Goal: Task Accomplishment & Management: Manage account settings

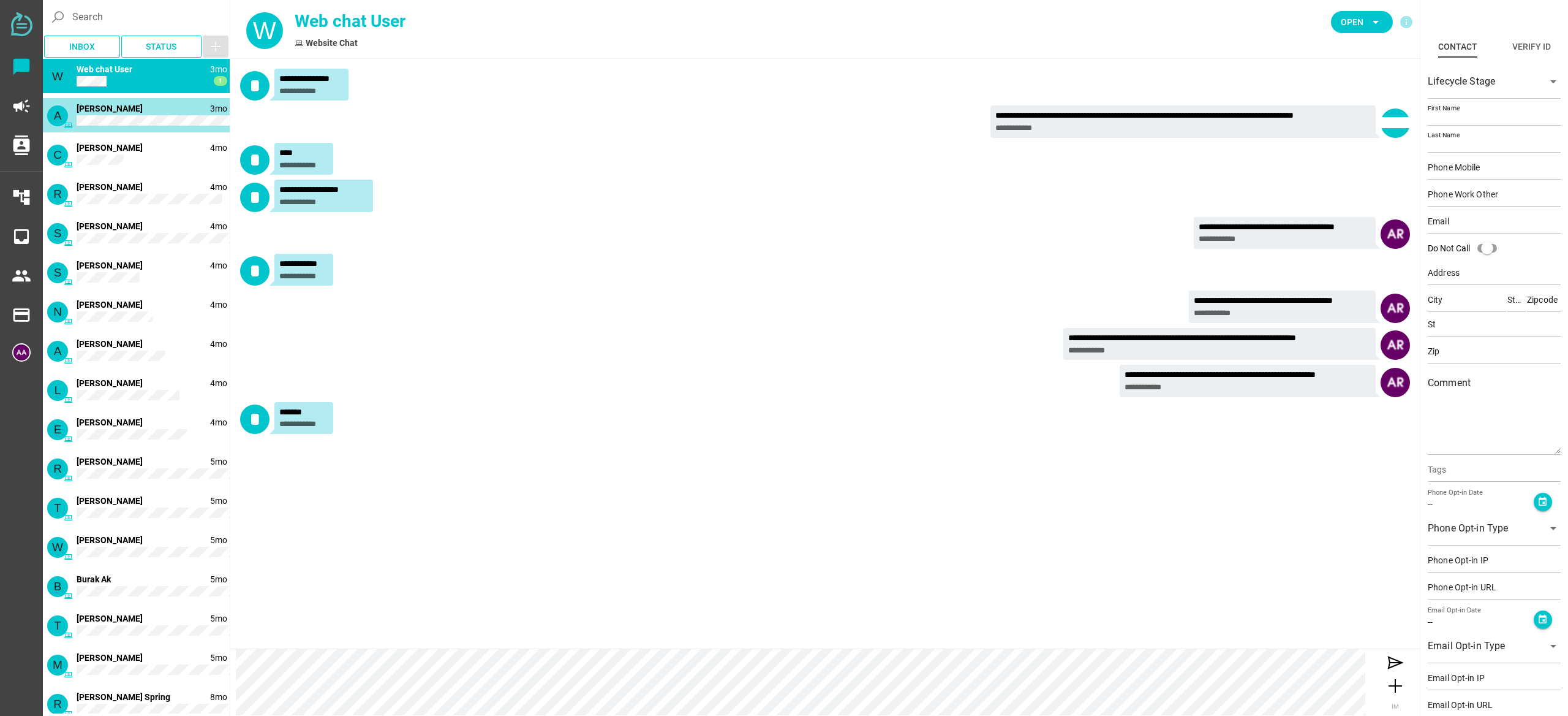
type input "[PERSON_NAME]"
type input "[EMAIL_ADDRESS][DOMAIN_NAME]"
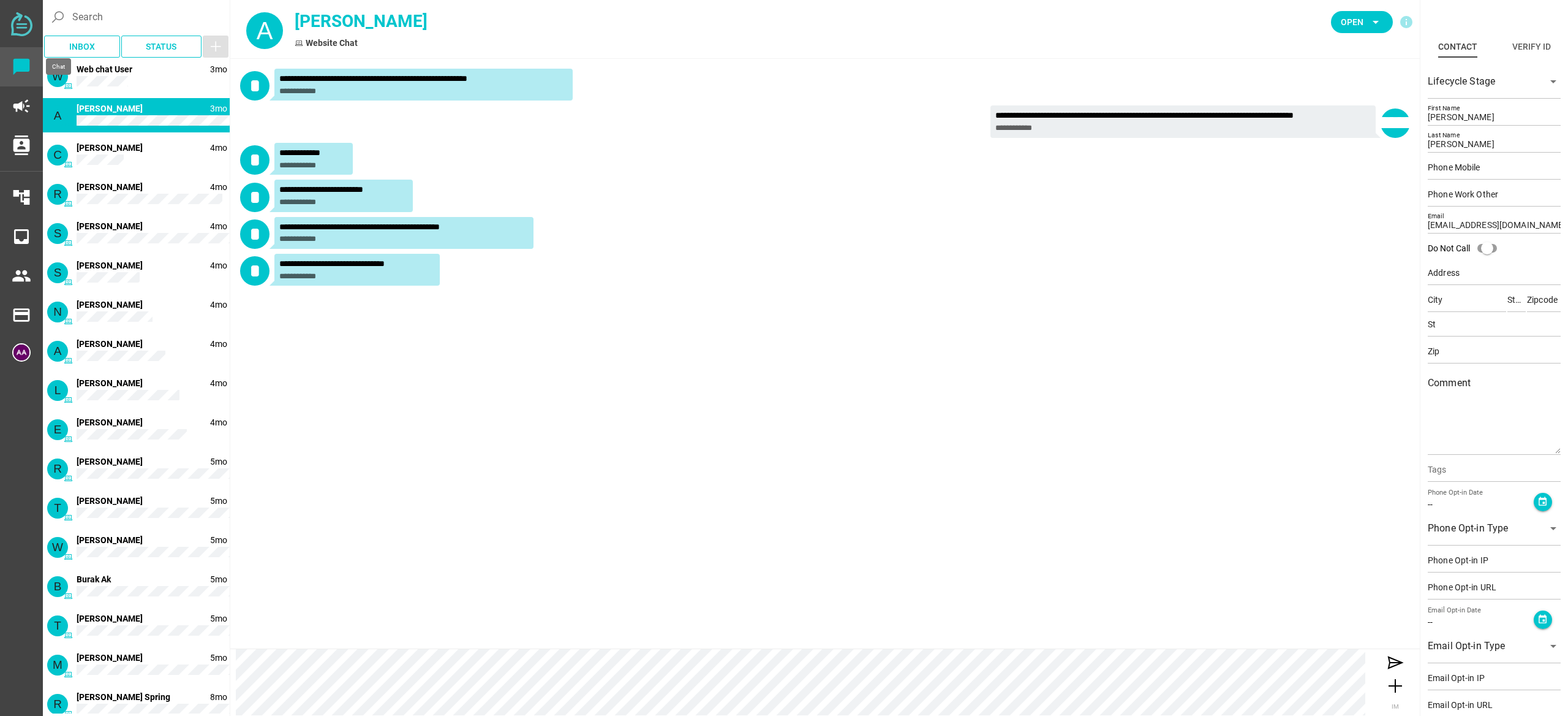
click at [25, 67] on icon "chat_bubble" at bounding box center [22, 67] width 20 height 20
click at [27, 351] on img at bounding box center [21, 352] width 18 height 18
click at [18, 356] on img at bounding box center [21, 352] width 18 height 18
click at [25, 313] on icon "payment" at bounding box center [22, 315] width 20 height 20
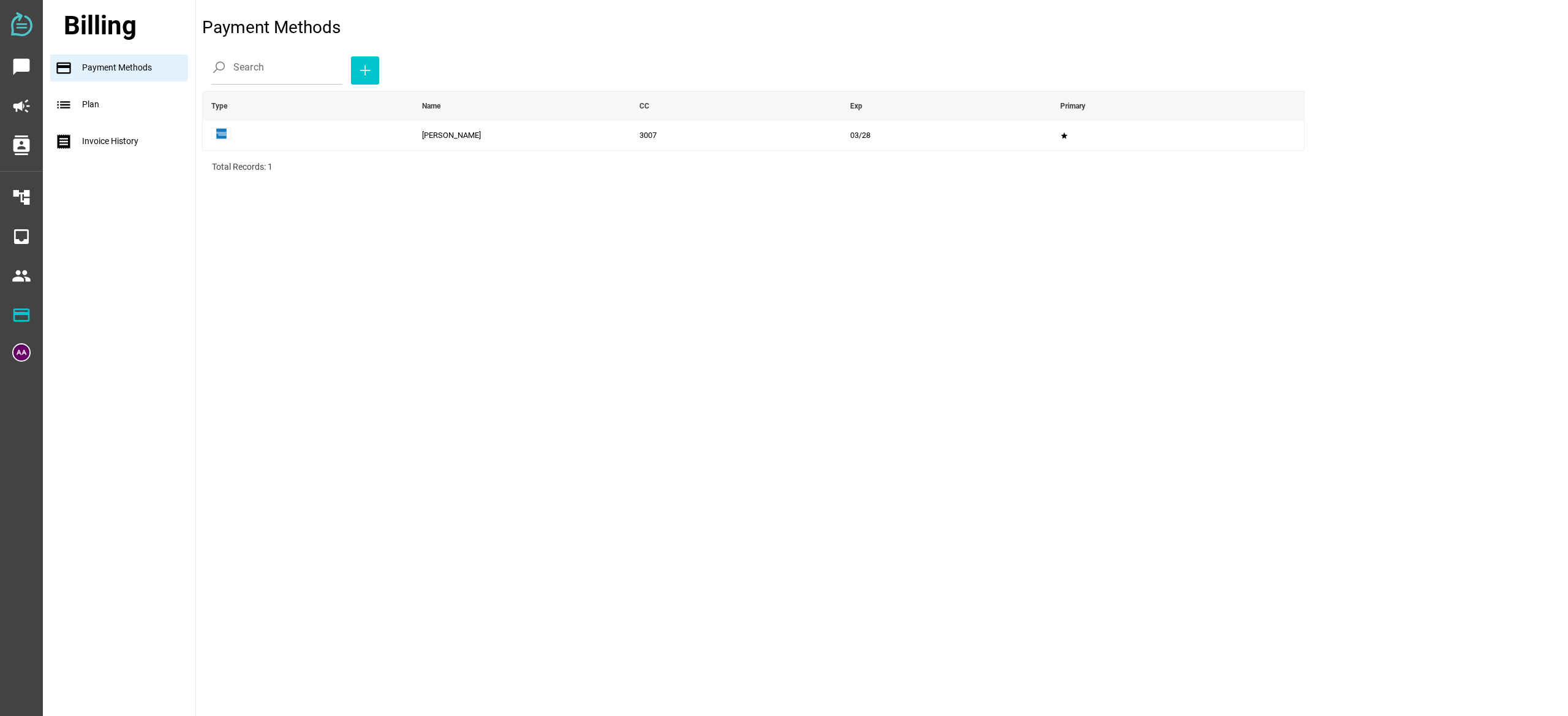
click at [95, 116] on div "list Plan" at bounding box center [123, 104] width 145 height 27
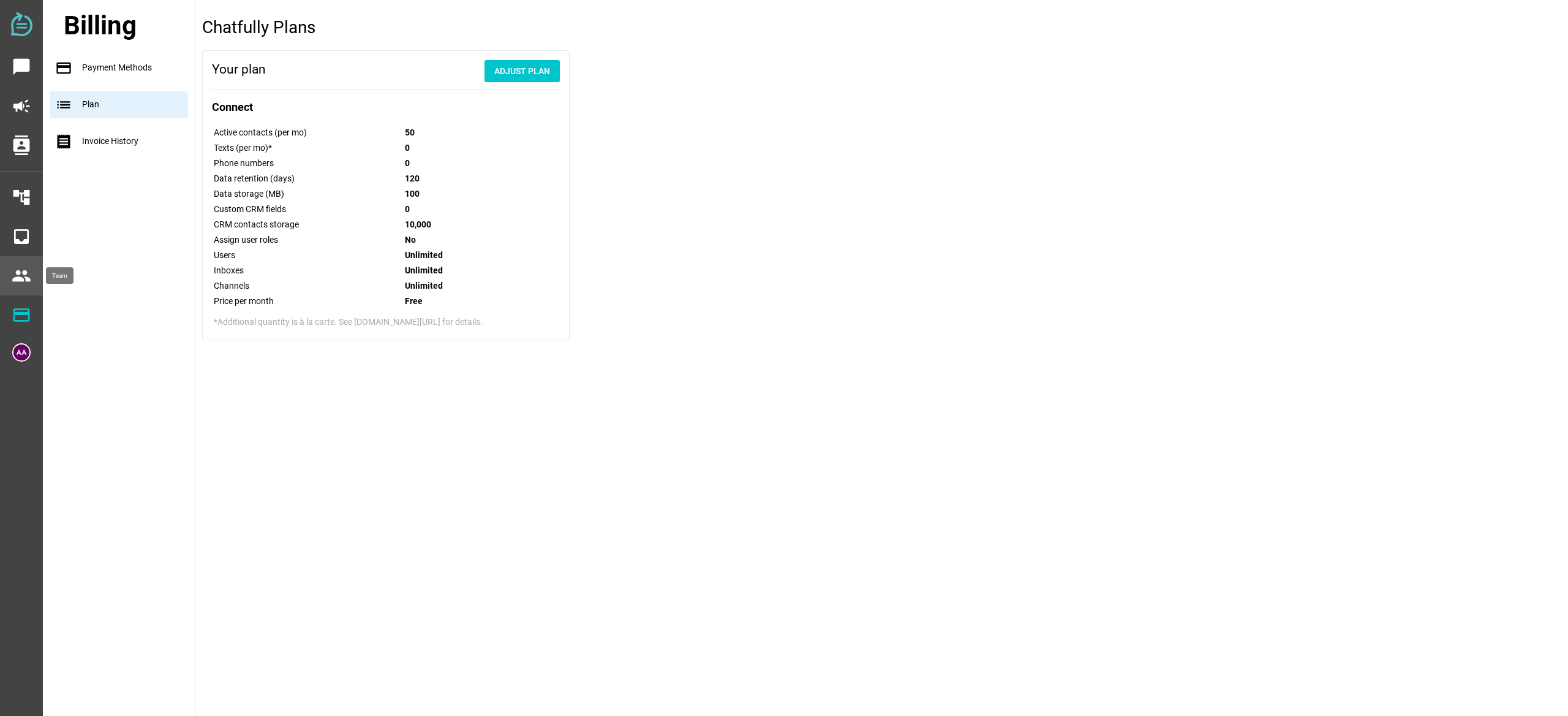
click at [20, 277] on icon "people" at bounding box center [22, 276] width 20 height 20
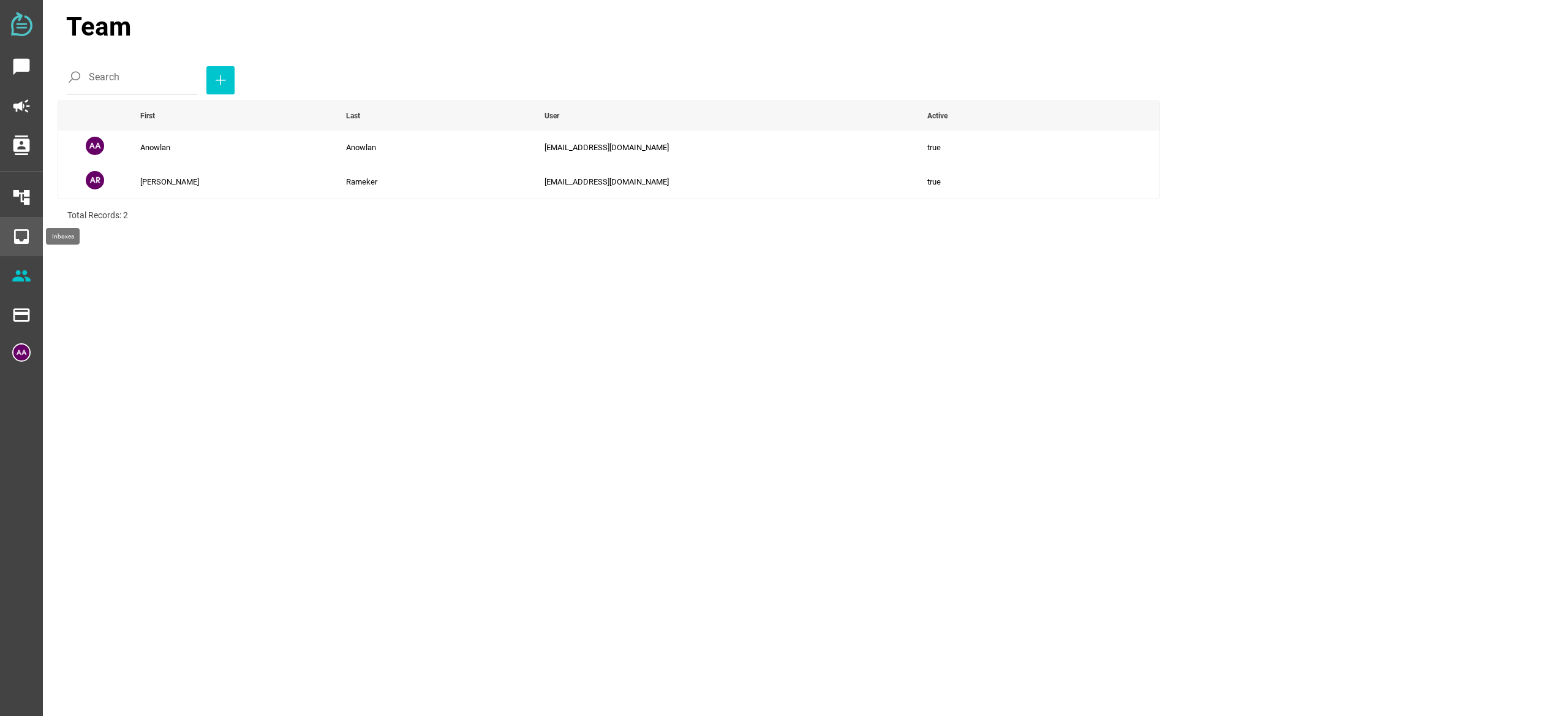
click at [21, 236] on icon "inbox" at bounding box center [22, 236] width 20 height 20
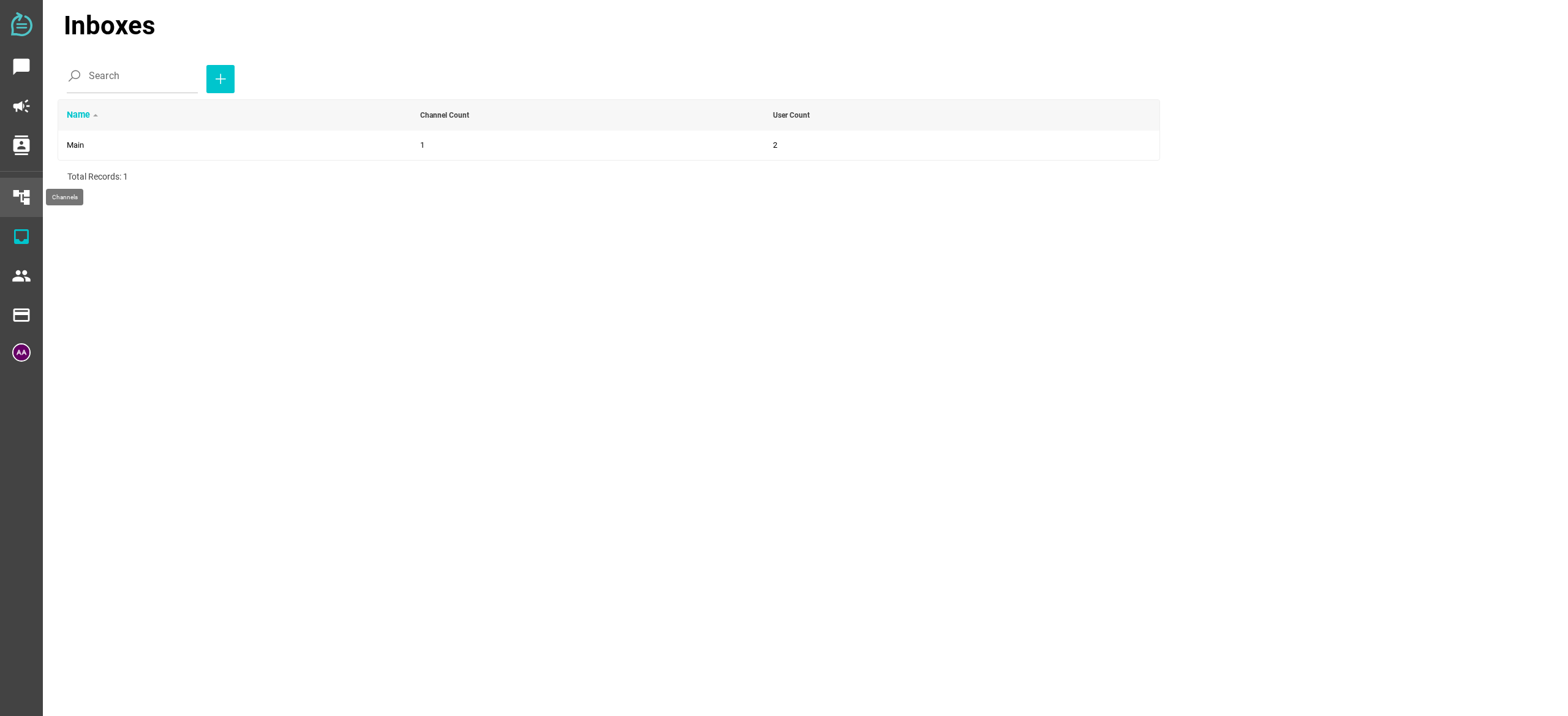
click at [25, 203] on icon "account_tree" at bounding box center [22, 198] width 20 height 20
click at [171, 151] on span at bounding box center [191, 147] width 248 height 20
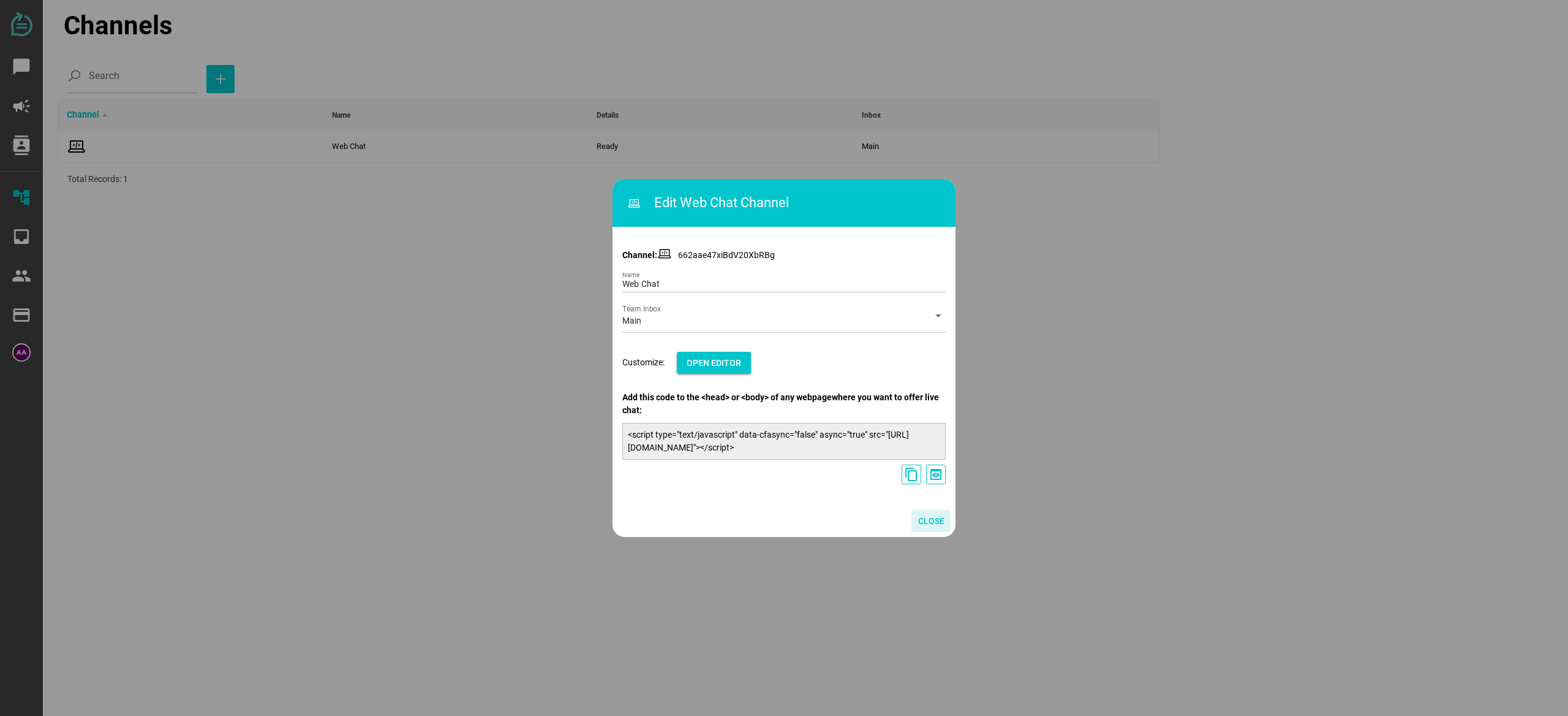
drag, startPoint x: 936, startPoint y: 524, endPoint x: 755, endPoint y: 478, distance: 186.8
click at [935, 525] on span "Close" at bounding box center [931, 521] width 26 height 15
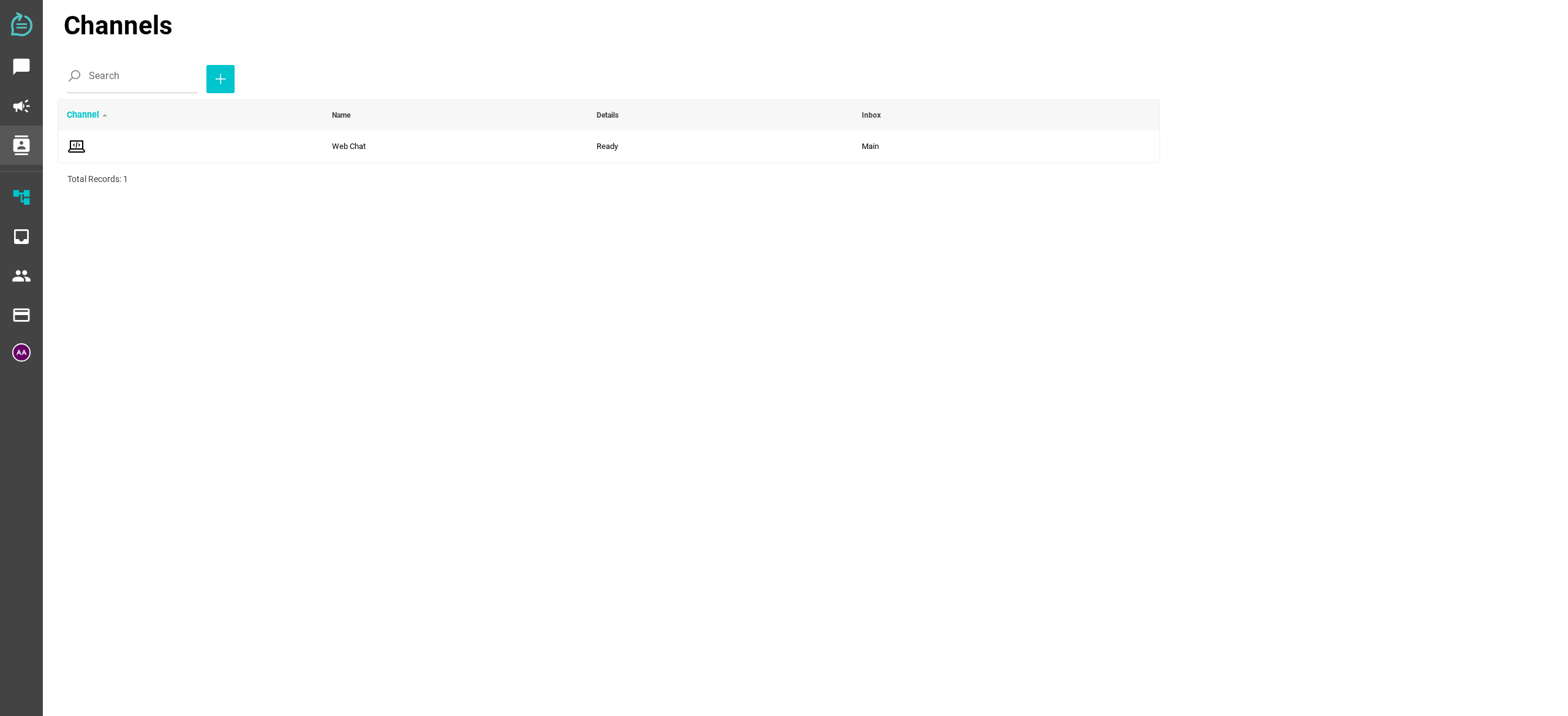
click at [37, 157] on div "contacts" at bounding box center [21, 145] width 43 height 40
click at [23, 147] on icon "contacts" at bounding box center [22, 145] width 20 height 20
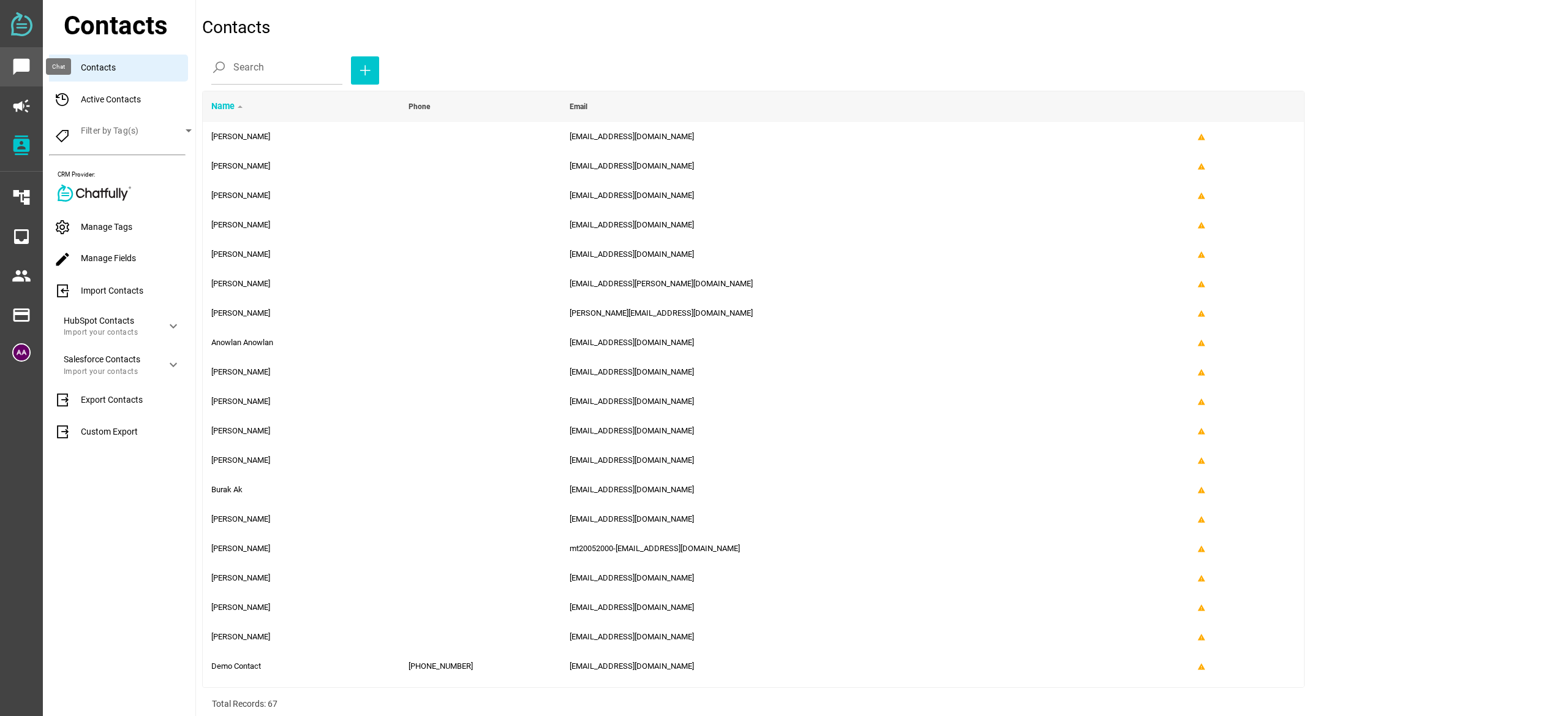
click at [30, 62] on icon "chat_bubble" at bounding box center [22, 67] width 20 height 20
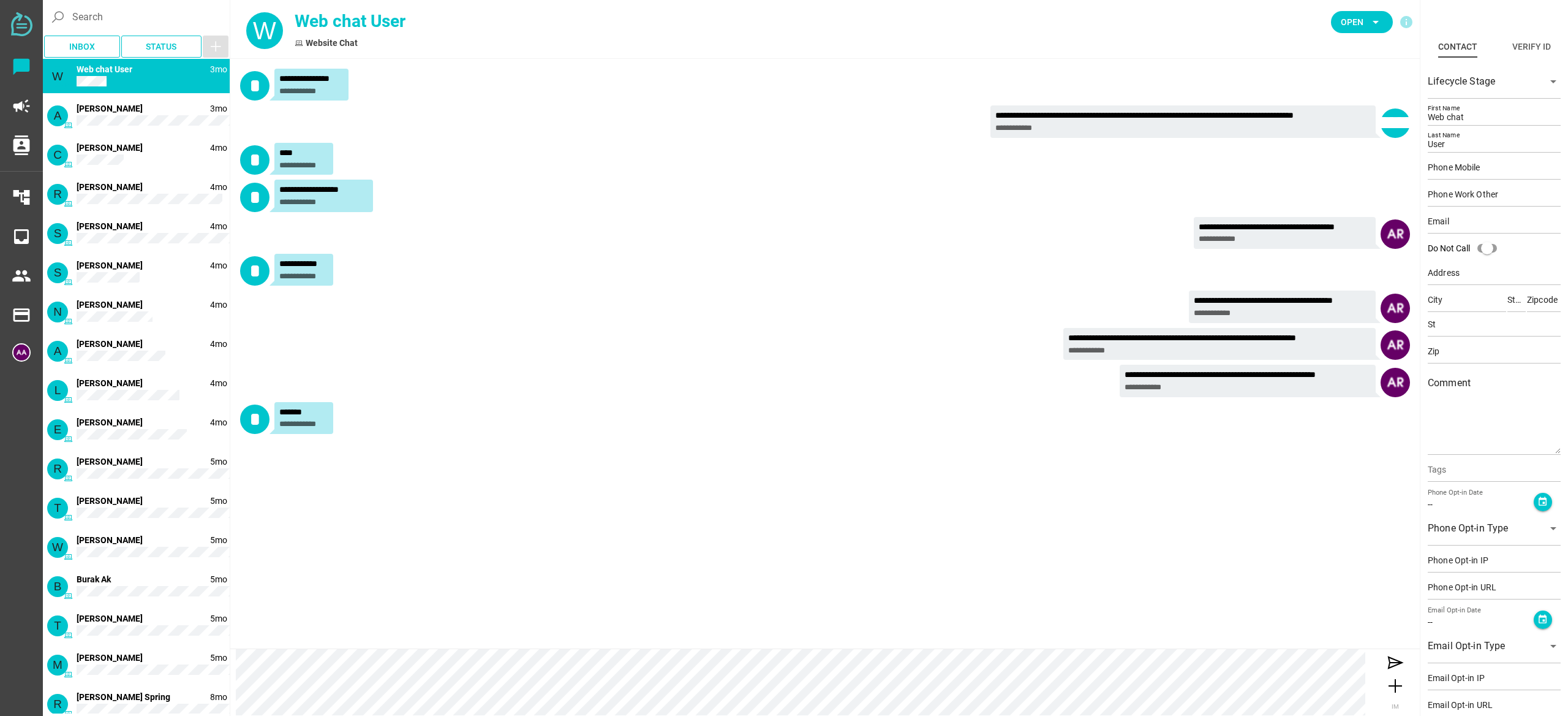
click at [27, 26] on img at bounding box center [22, 24] width 21 height 24
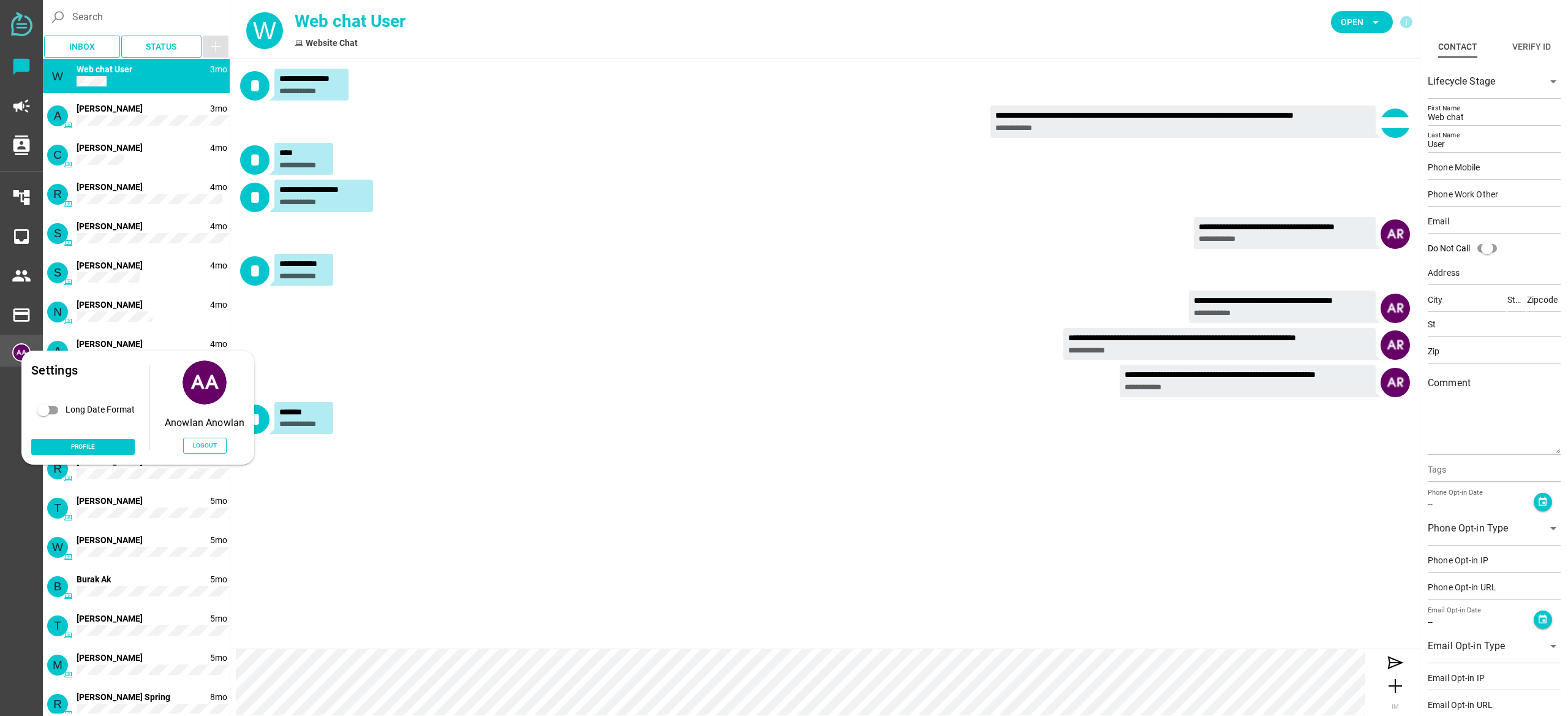
click at [18, 357] on img at bounding box center [21, 352] width 18 height 18
click at [94, 446] on span "Profile" at bounding box center [83, 446] width 24 height 11
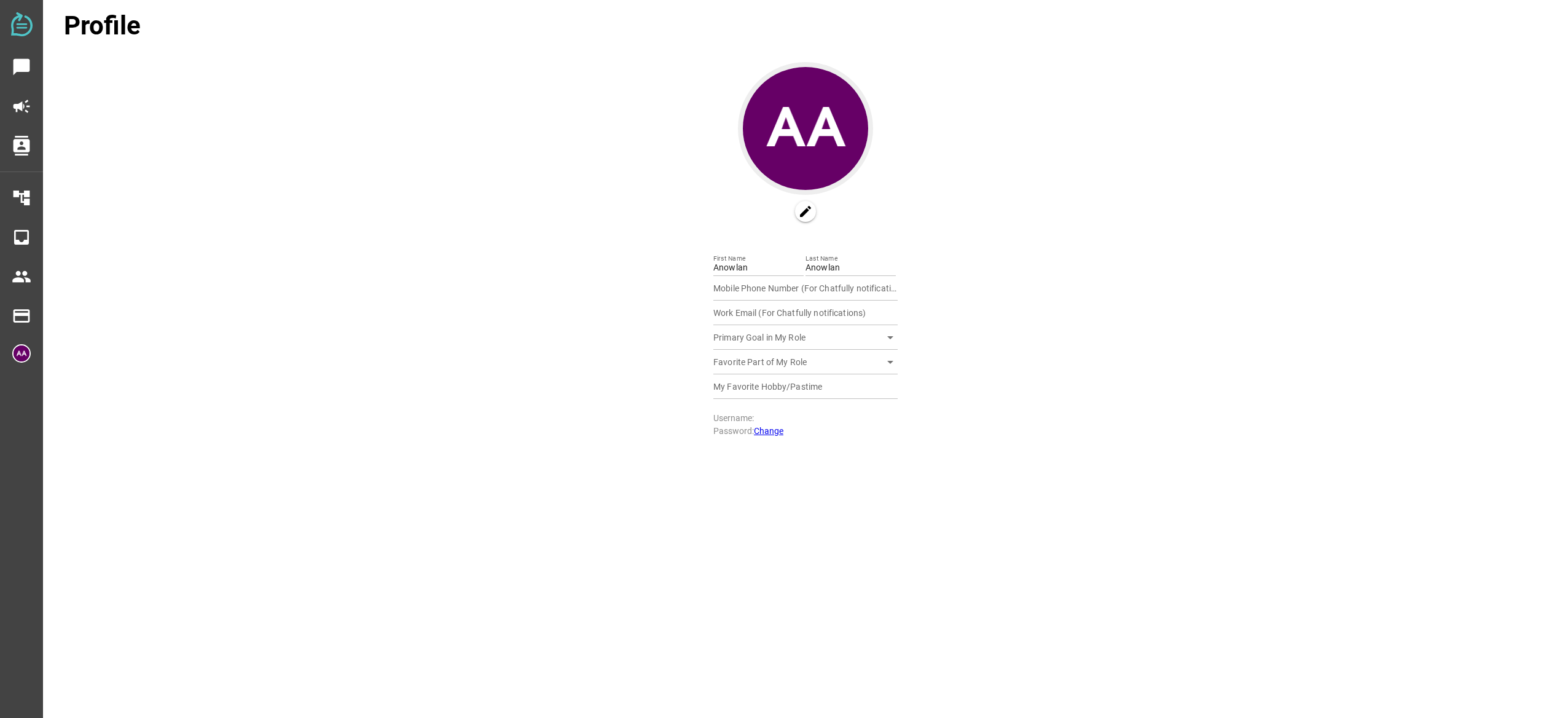
type input "[EMAIL_ADDRESS][DOMAIN_NAME]"
click at [28, 319] on icon "payment" at bounding box center [22, 316] width 20 height 20
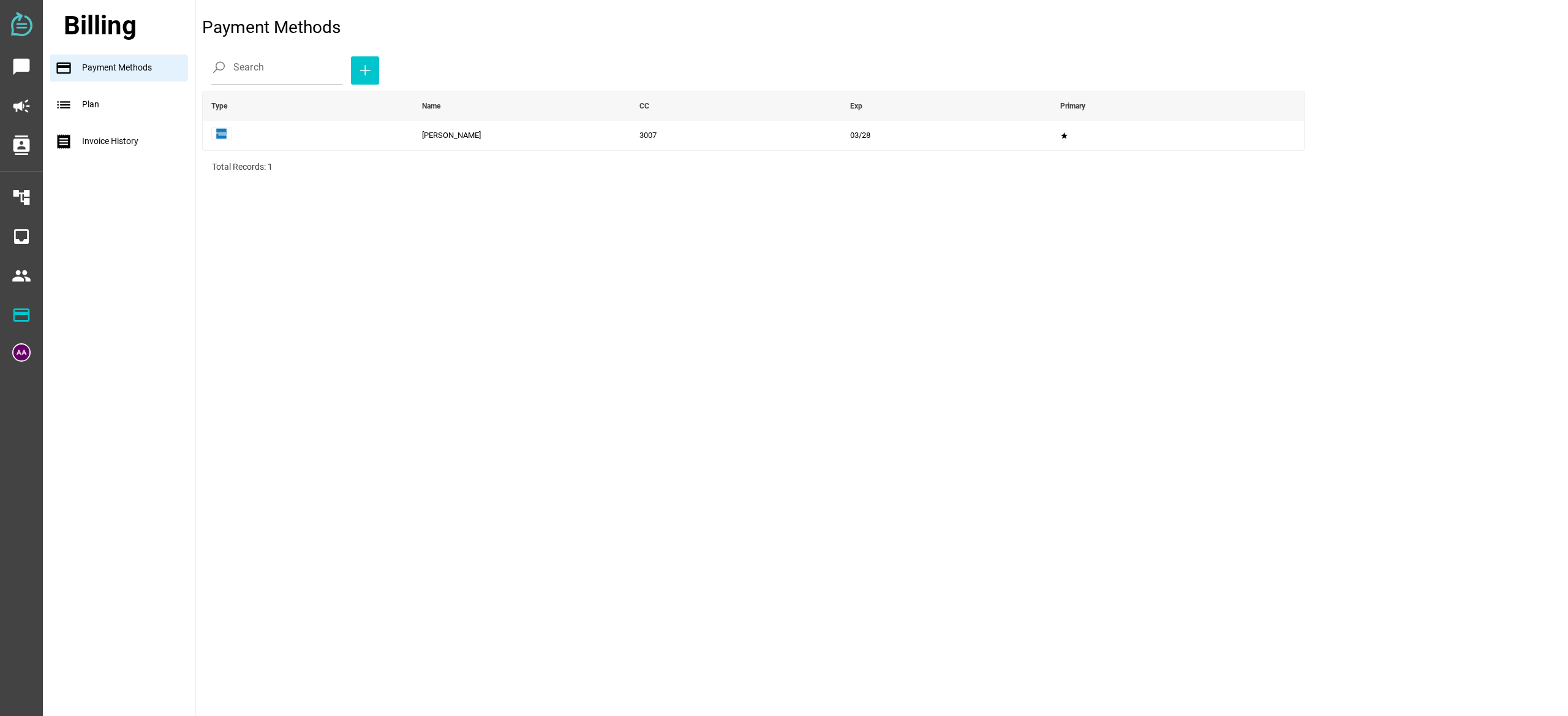
click at [130, 97] on div "list Plan" at bounding box center [123, 104] width 145 height 27
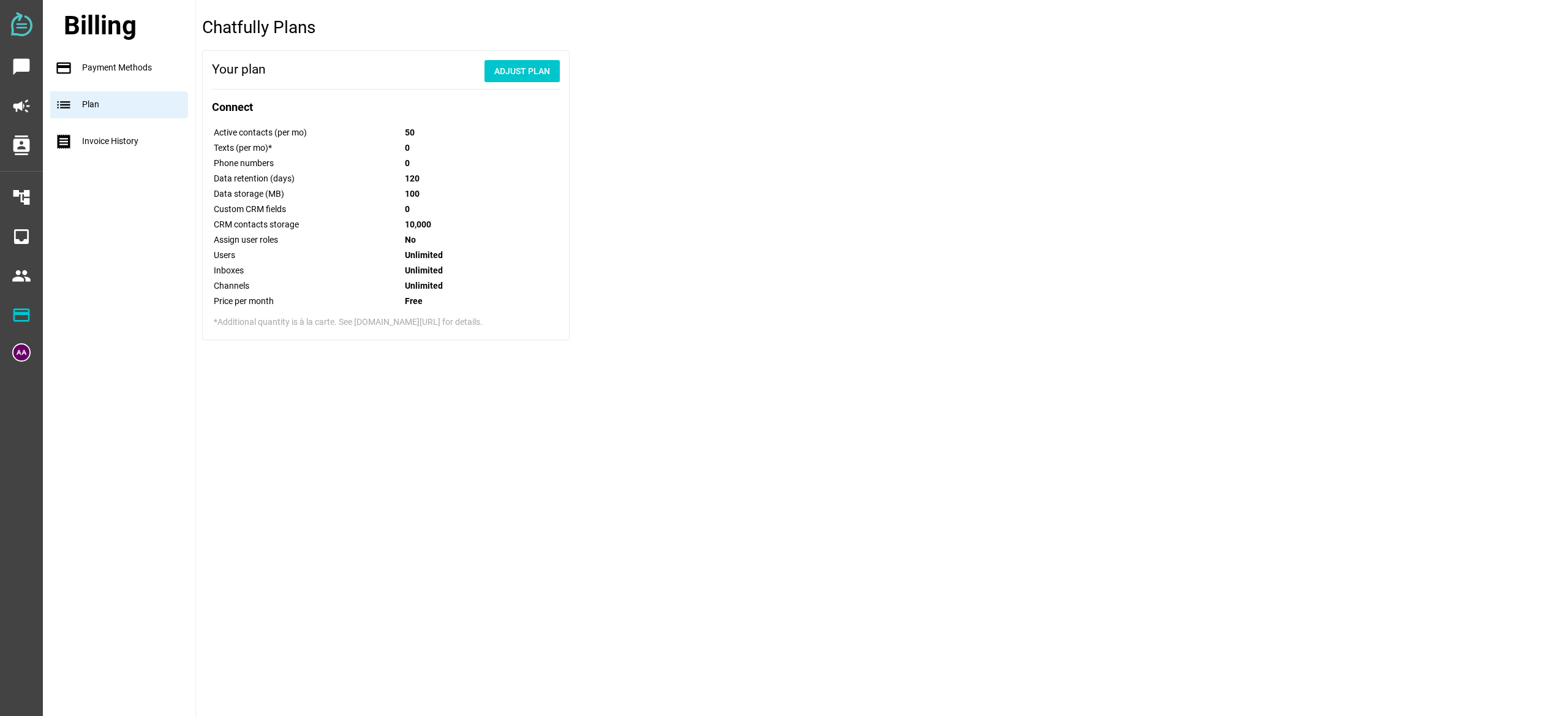
click at [123, 131] on div "receipt Invoice History" at bounding box center [123, 142] width 145 height 27
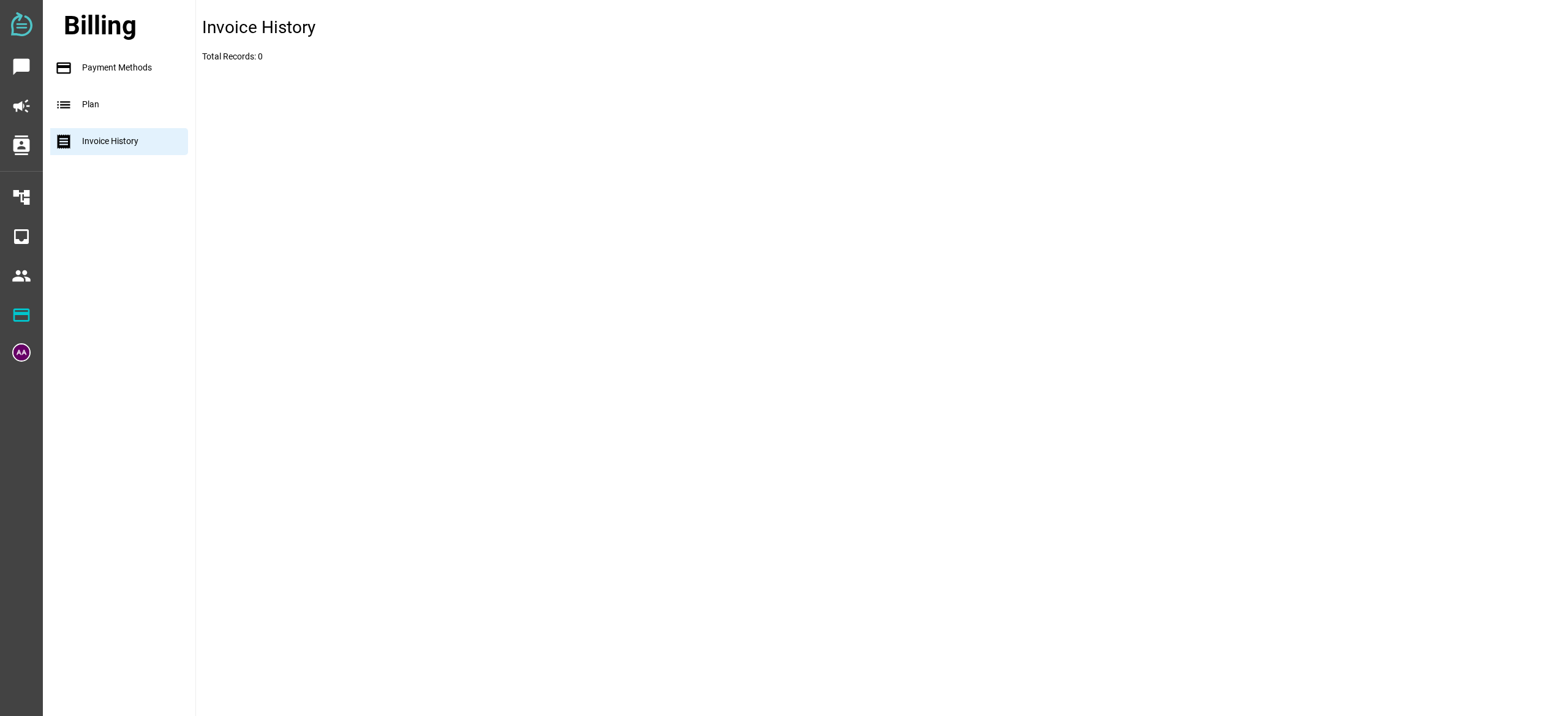
click at [131, 80] on div "payment Payment Methods" at bounding box center [123, 68] width 145 height 27
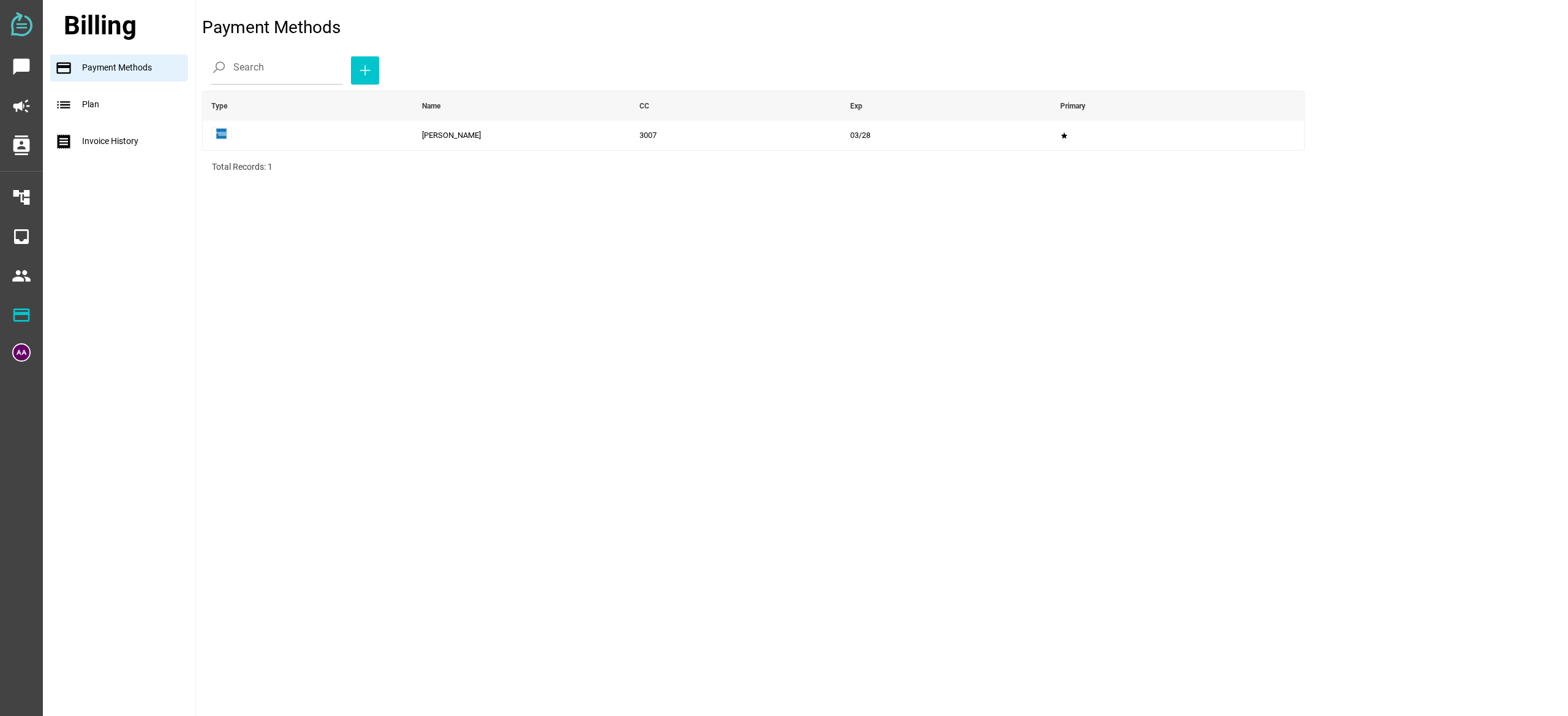
click at [125, 105] on div "list Plan" at bounding box center [123, 104] width 145 height 27
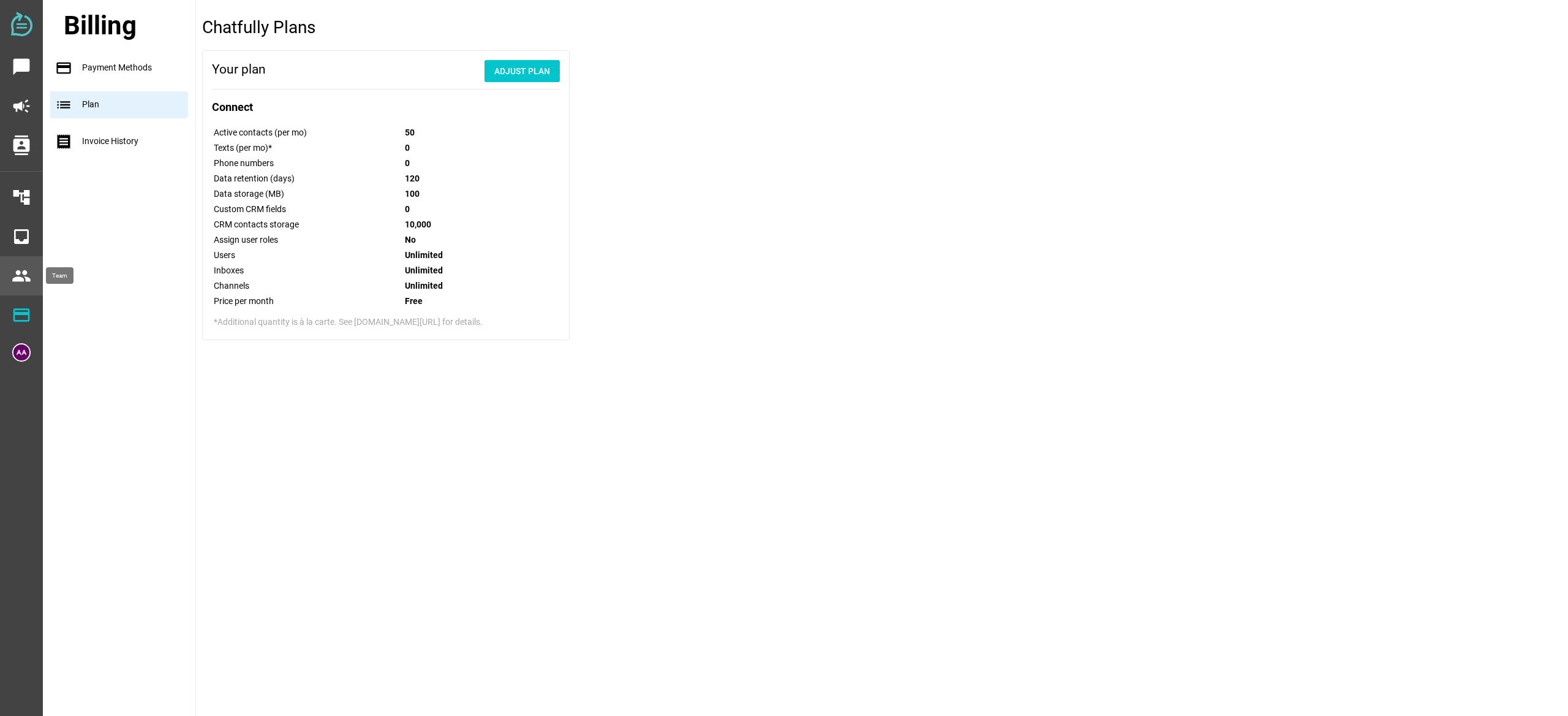
click at [20, 279] on icon "people" at bounding box center [22, 276] width 20 height 20
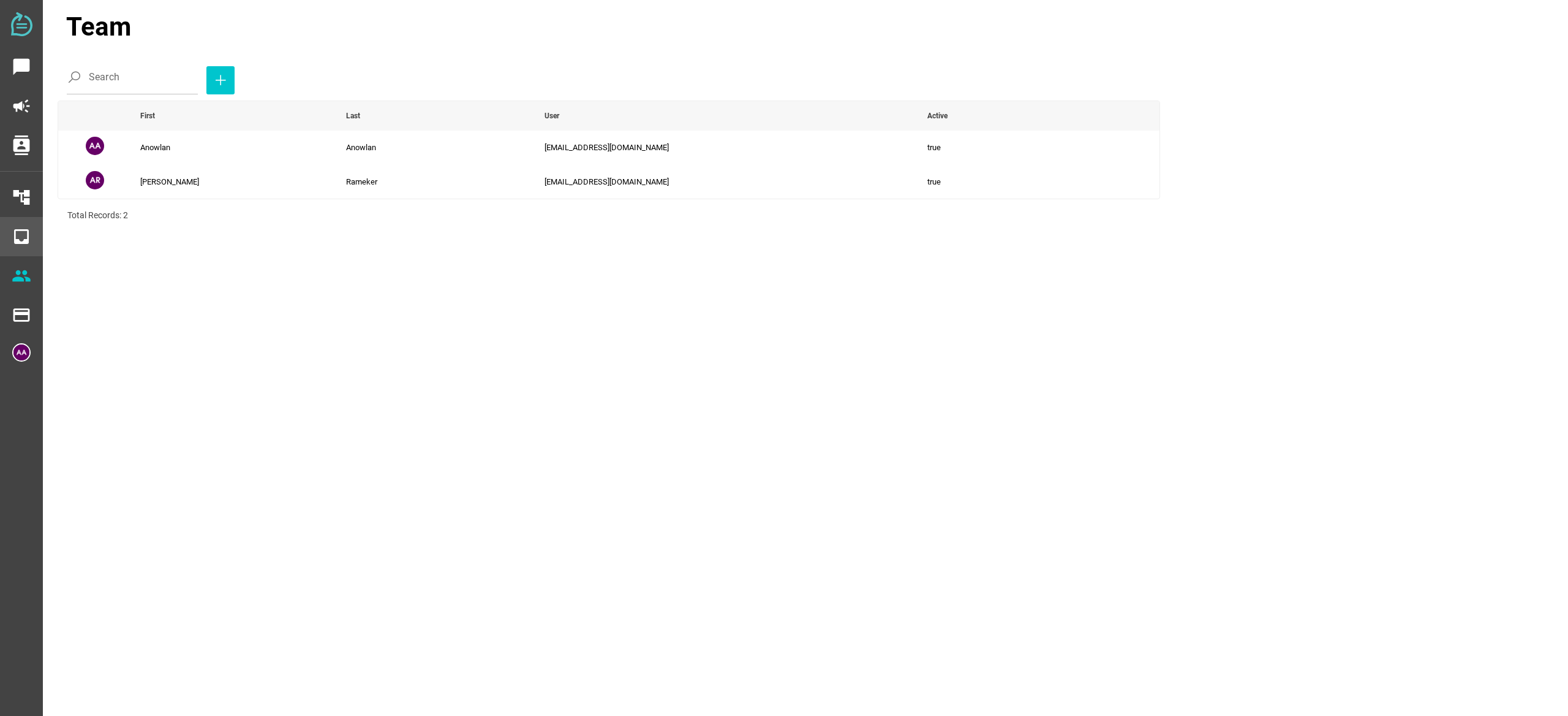
click at [18, 248] on div "inbox" at bounding box center [20, 236] width 21 height 30
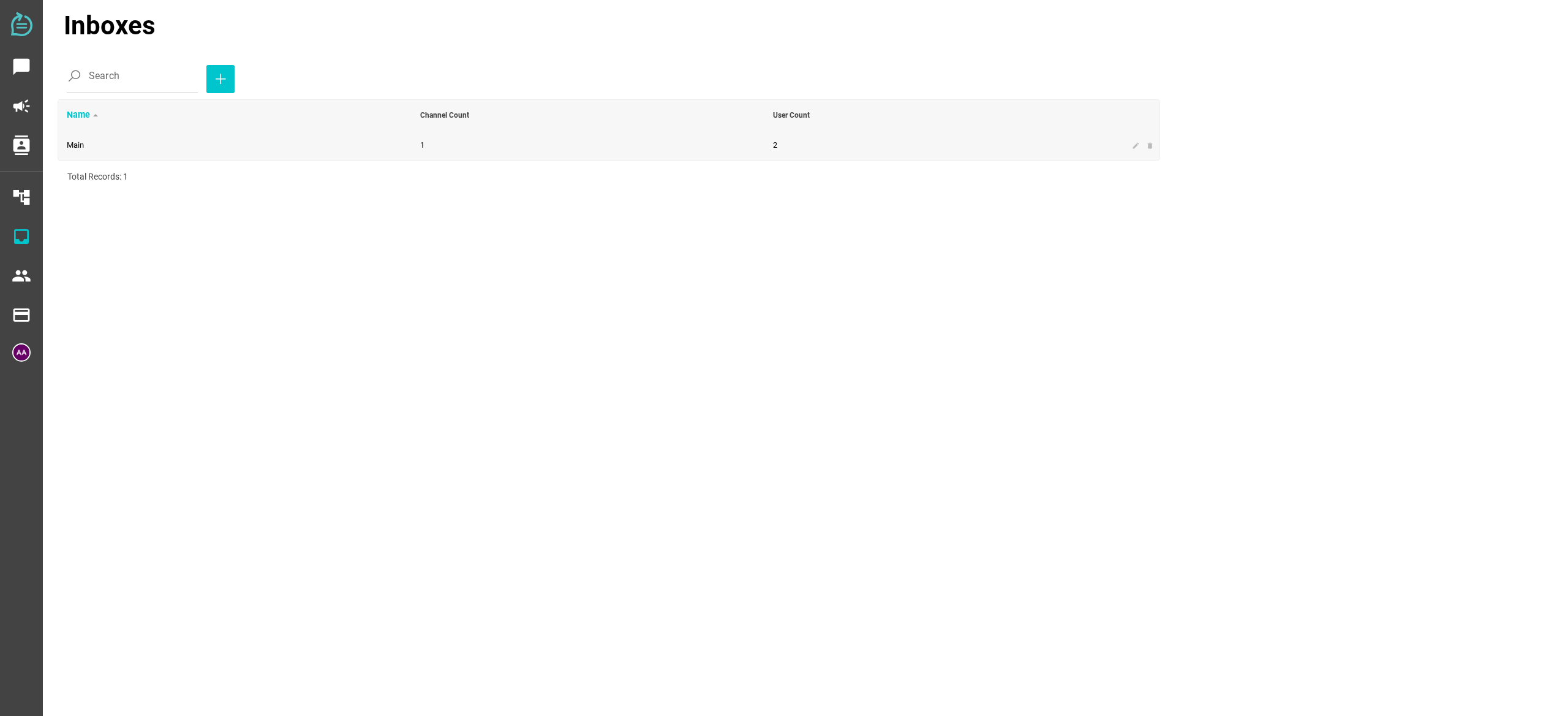
click at [300, 140] on td "Main" at bounding box center [235, 145] width 353 height 30
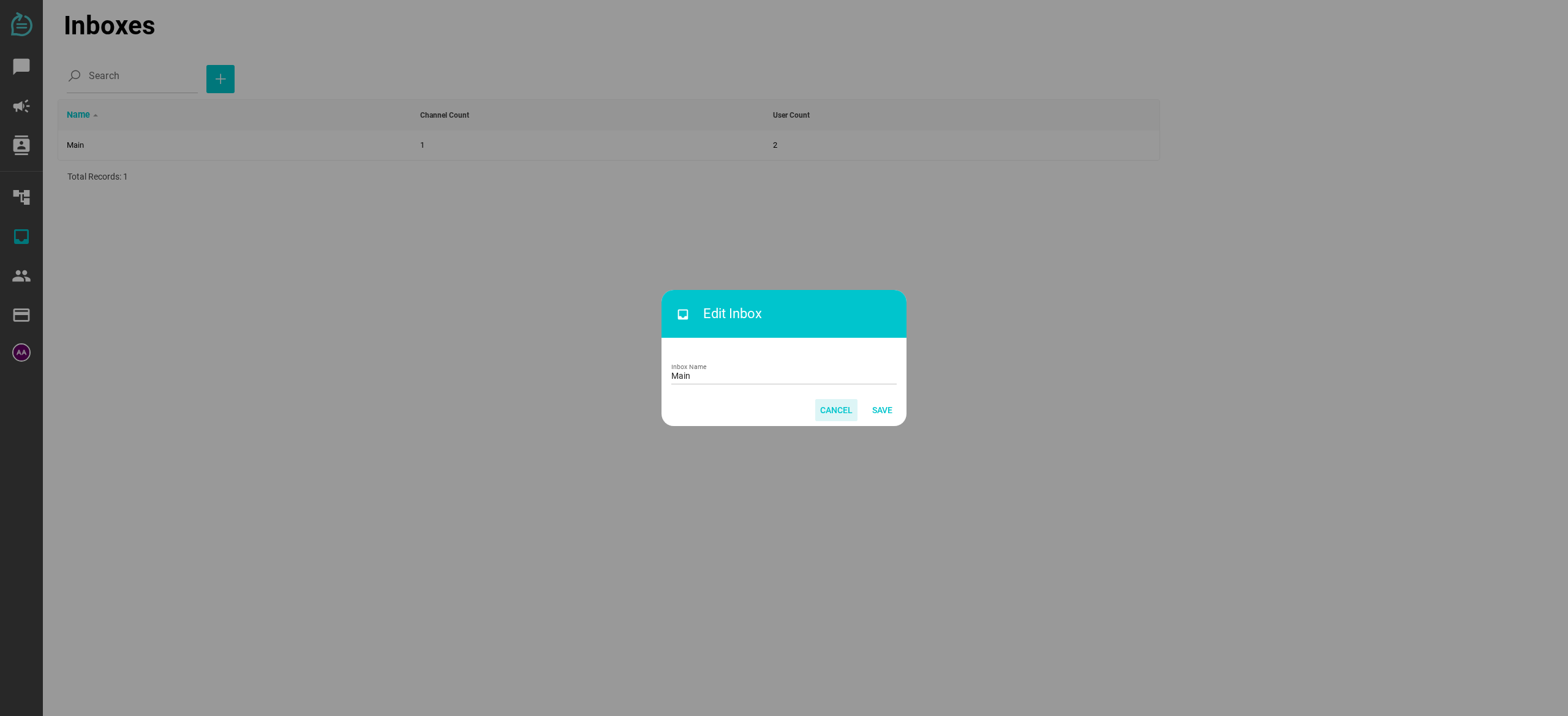
click at [833, 417] on span "Cancel" at bounding box center [836, 410] width 32 height 15
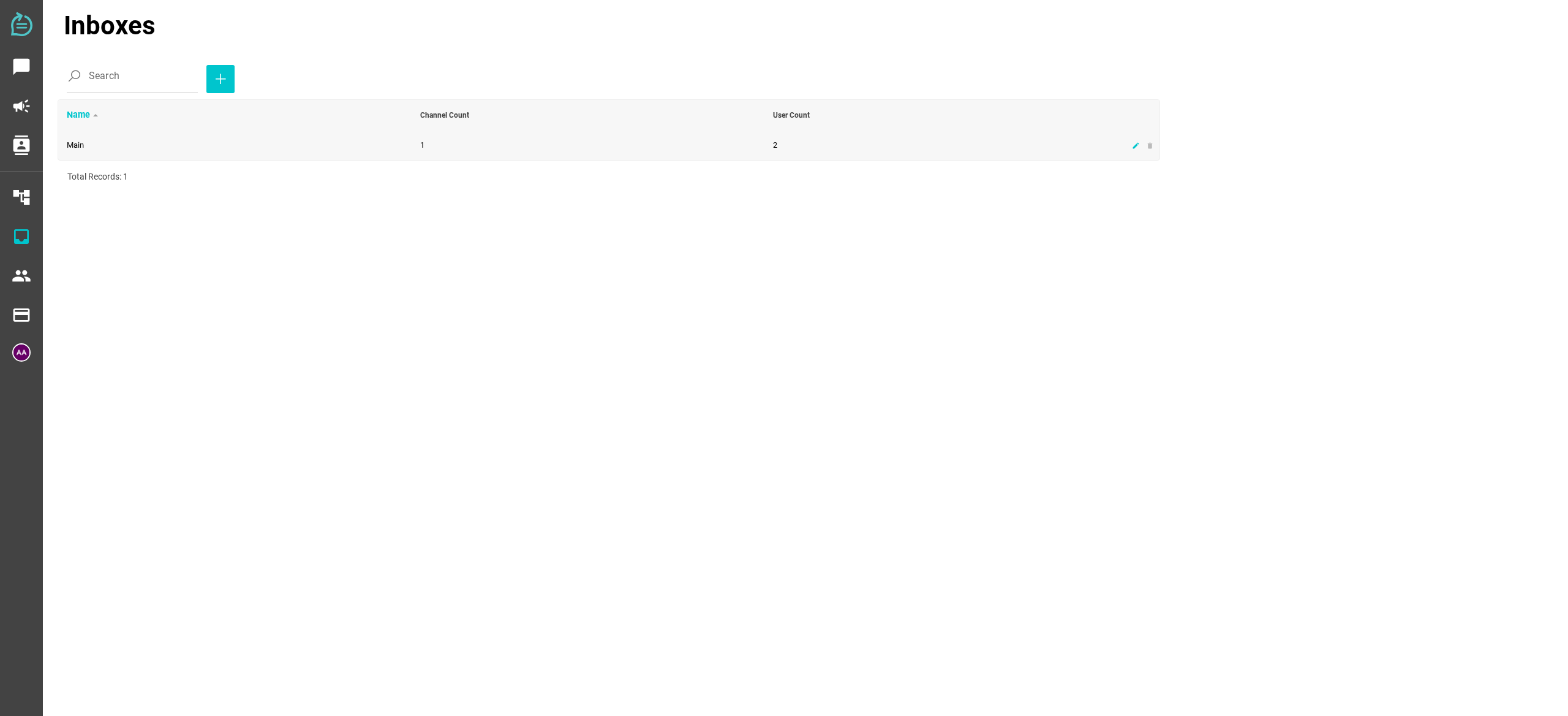
click at [1135, 147] on icon "edit" at bounding box center [1135, 145] width 8 height 8
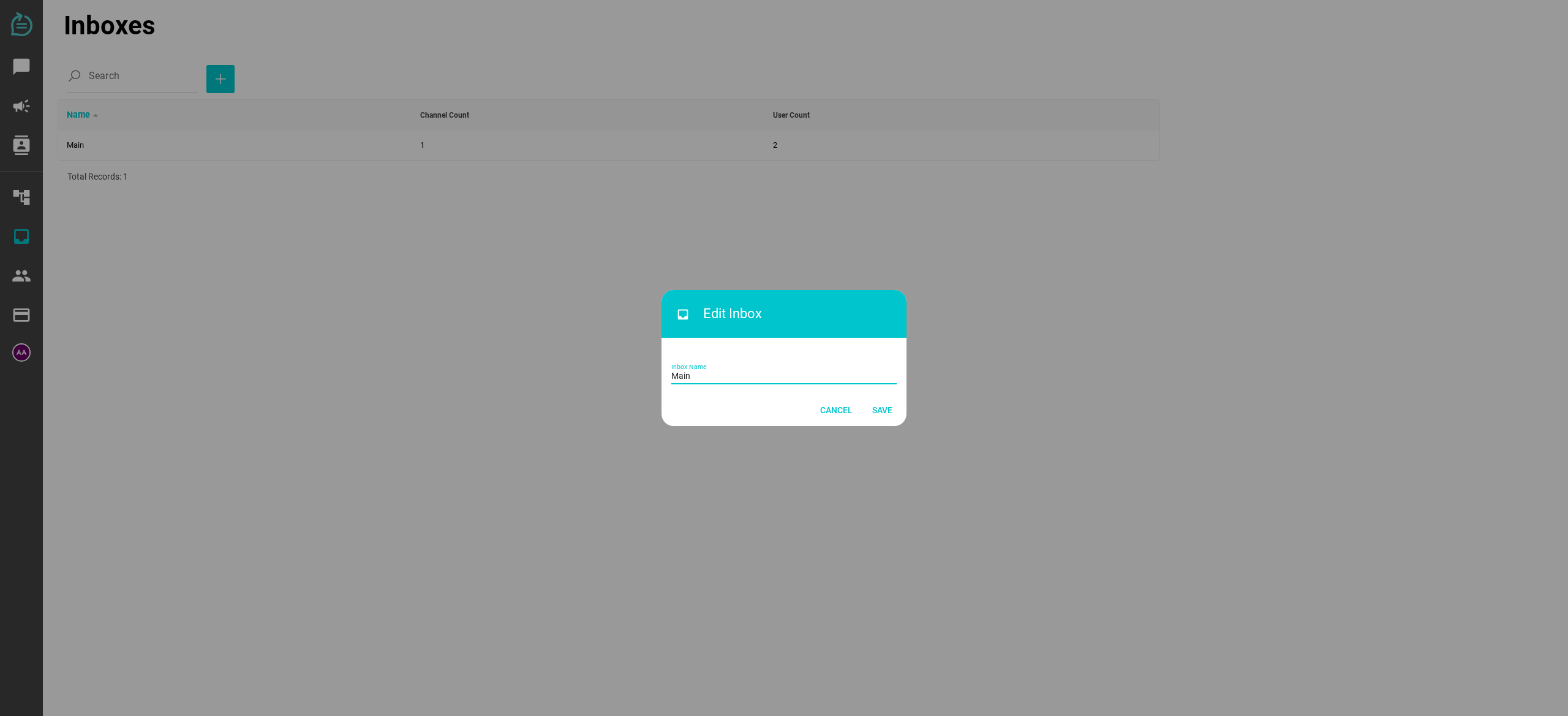
drag, startPoint x: 831, startPoint y: 363, endPoint x: 840, endPoint y: 394, distance: 32.3
click at [831, 363] on input "Main" at bounding box center [784, 372] width 226 height 25
drag, startPoint x: 846, startPoint y: 411, endPoint x: 821, endPoint y: 410, distance: 25.0
click at [846, 411] on span "Cancel" at bounding box center [836, 410] width 32 height 15
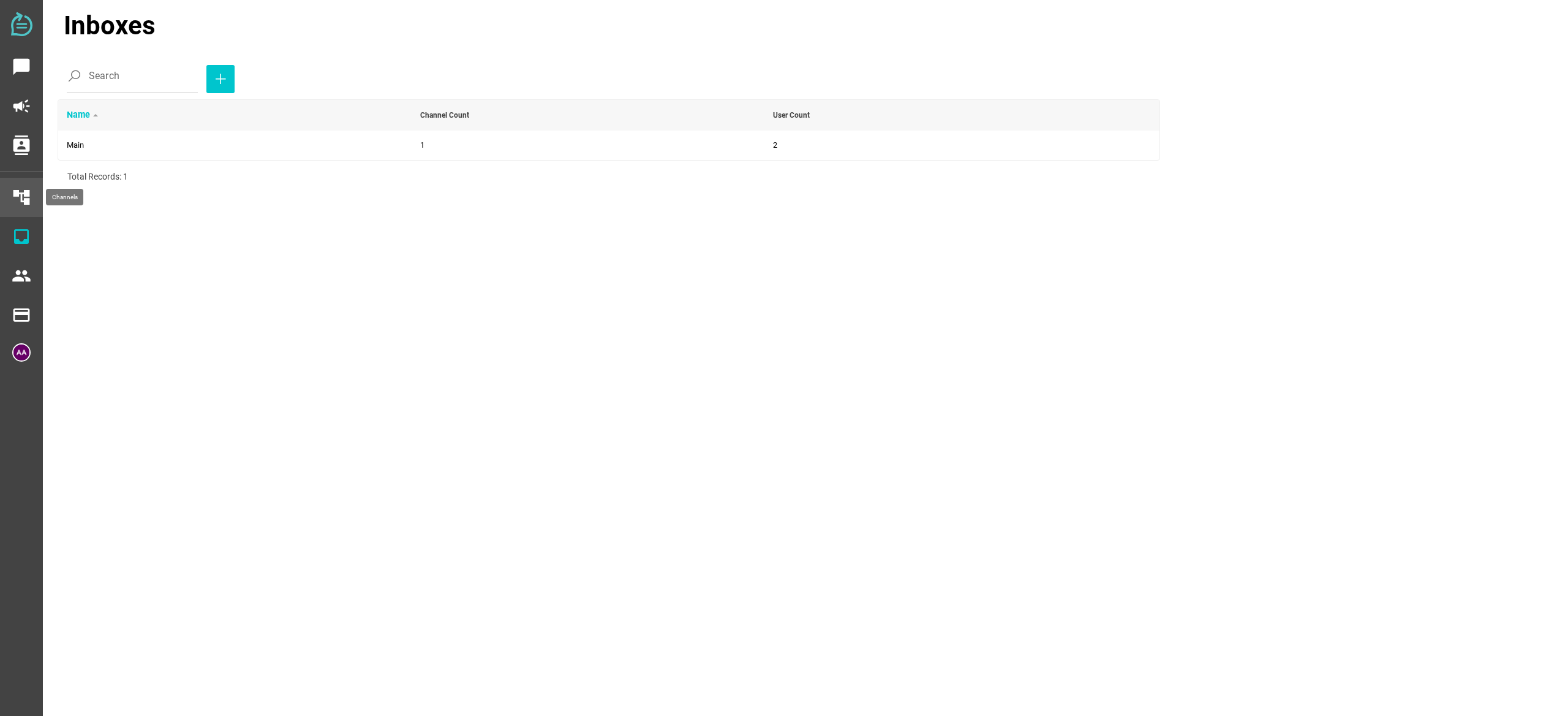
drag, startPoint x: 37, startPoint y: 198, endPoint x: 30, endPoint y: 203, distance: 8.6
click at [37, 198] on div "account_tree" at bounding box center [21, 198] width 43 height 40
click at [29, 203] on icon "account_tree" at bounding box center [22, 198] width 20 height 20
click at [1127, 145] on td "edit delete" at bounding box center [1138, 146] width 42 height 32
click at [1132, 147] on span "edit" at bounding box center [1136, 146] width 14 height 9
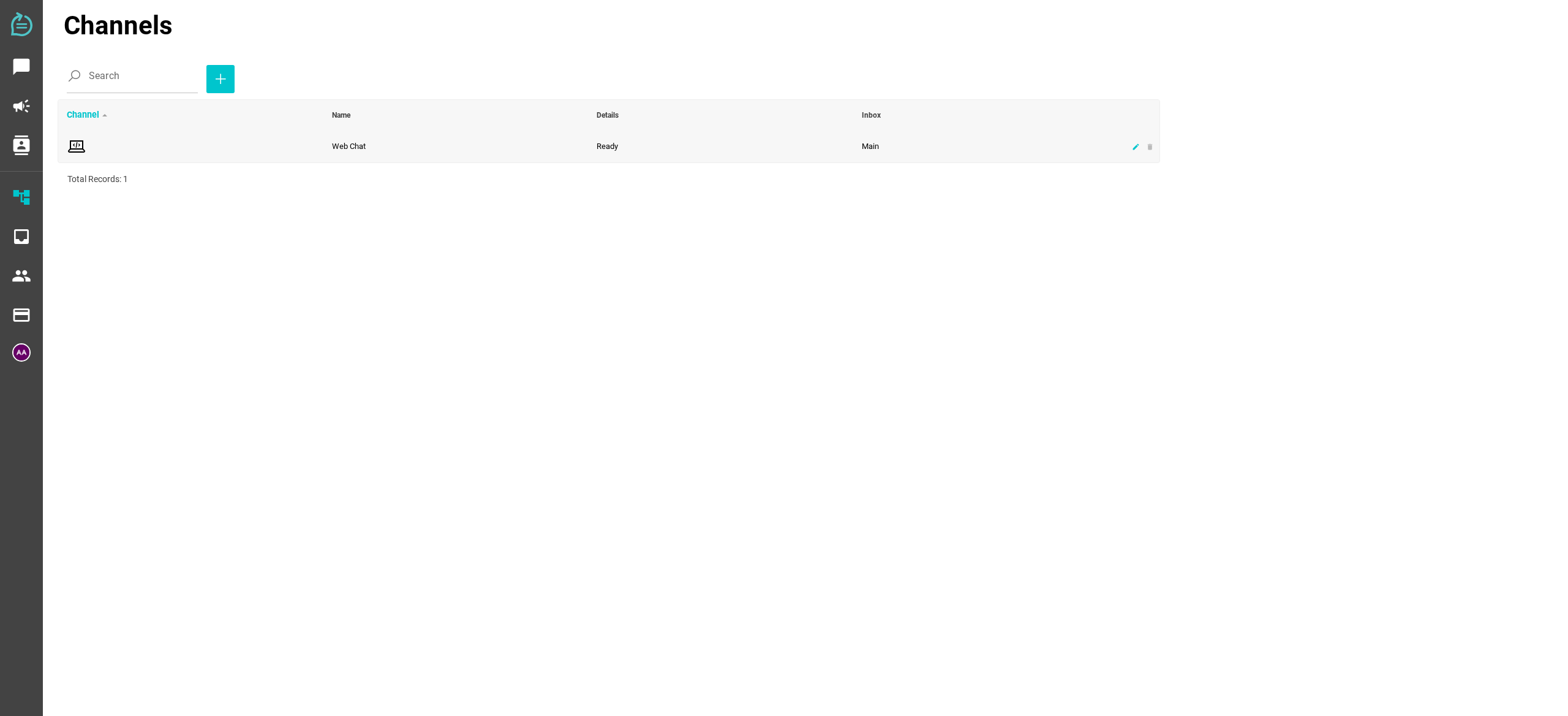
click at [1135, 148] on icon "edit" at bounding box center [1135, 146] width 8 height 8
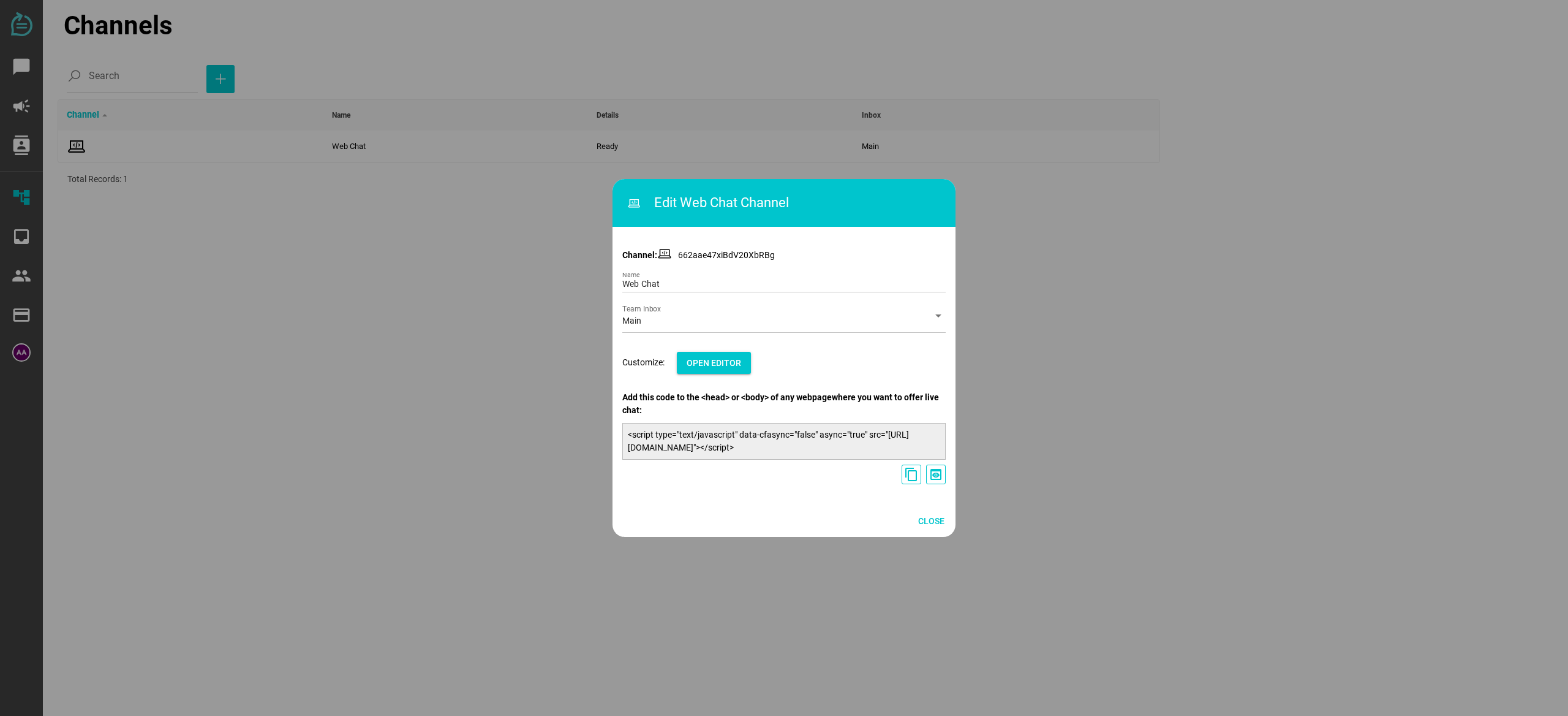
click at [396, 66] on div at bounding box center [784, 358] width 1568 height 716
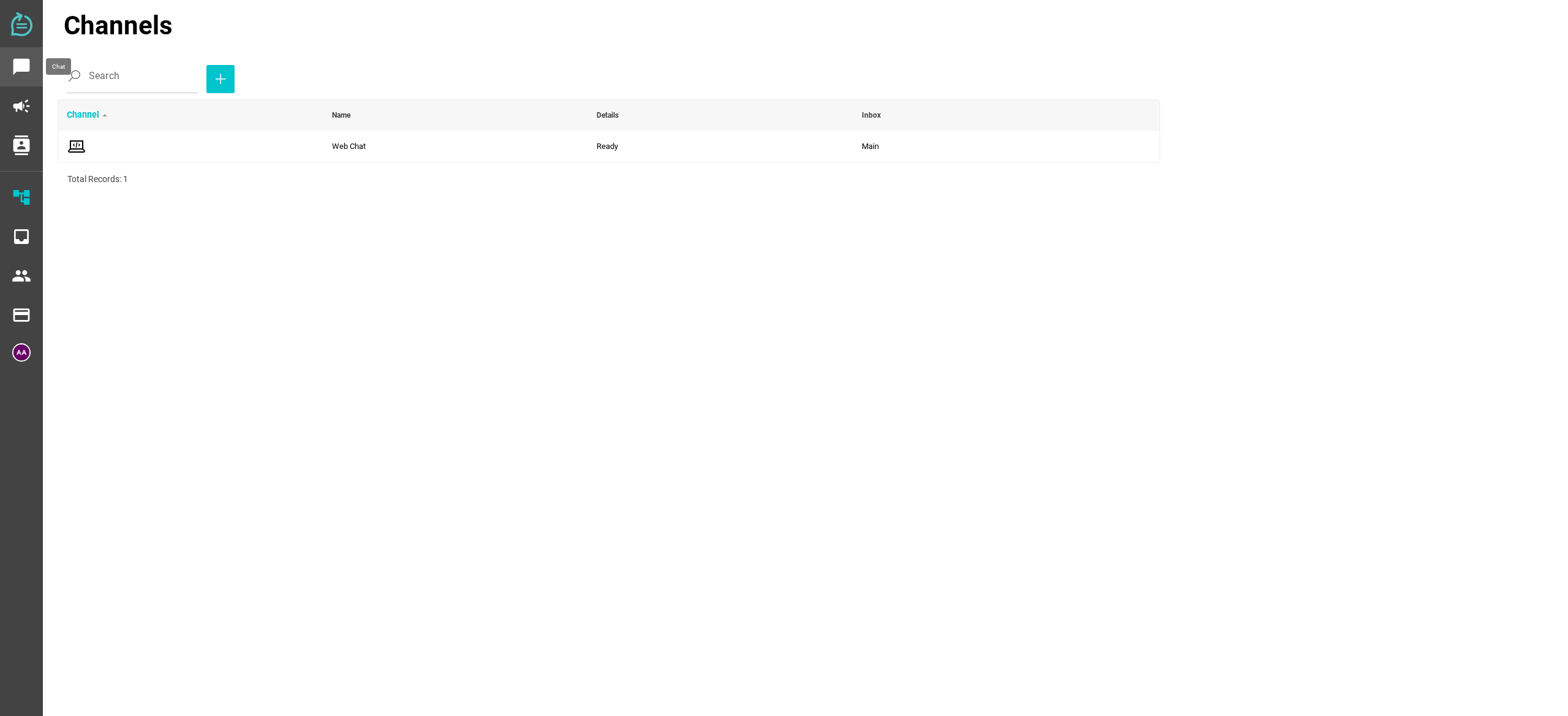
click at [23, 69] on icon "chat_bubble" at bounding box center [22, 67] width 20 height 20
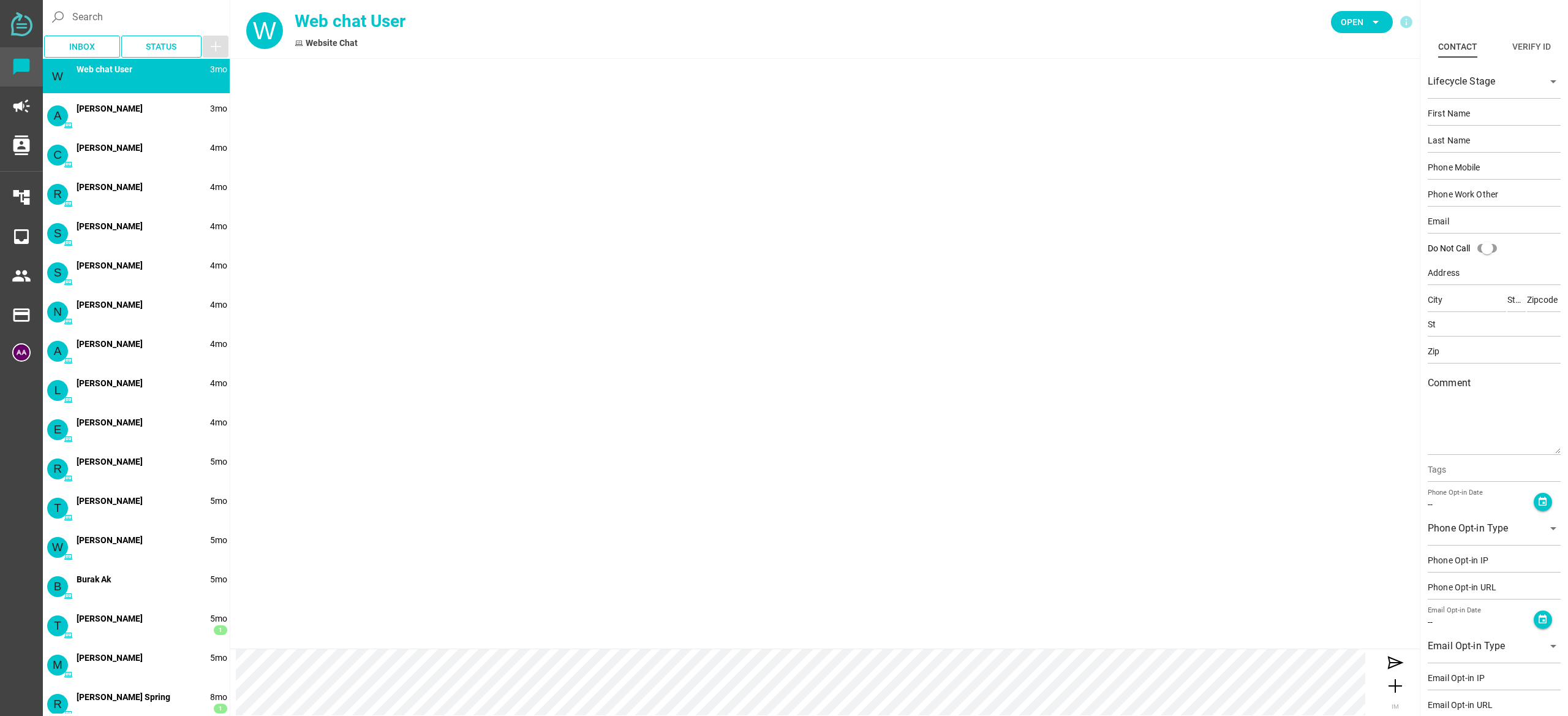
type input "Web chat"
type input "User"
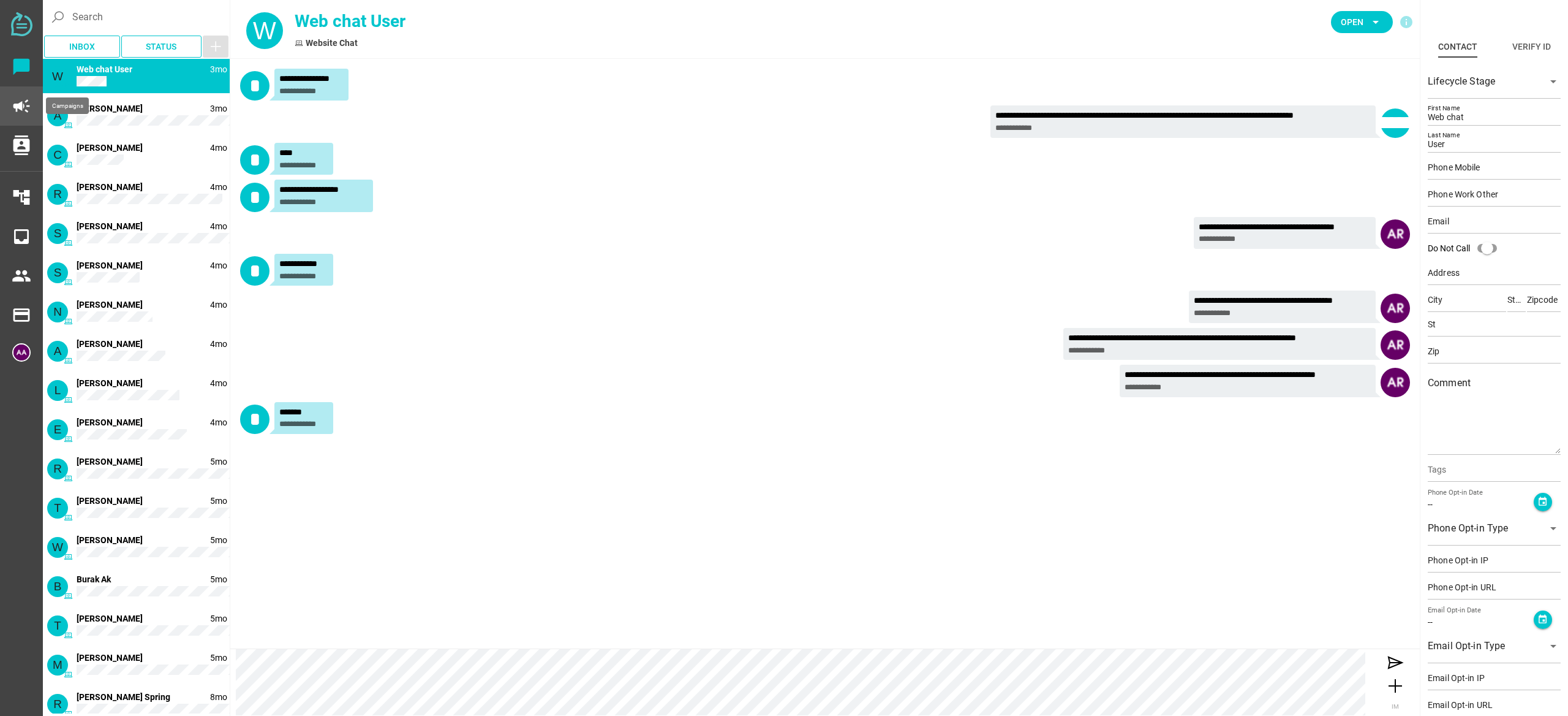
click at [16, 106] on icon "campaign" at bounding box center [22, 106] width 20 height 20
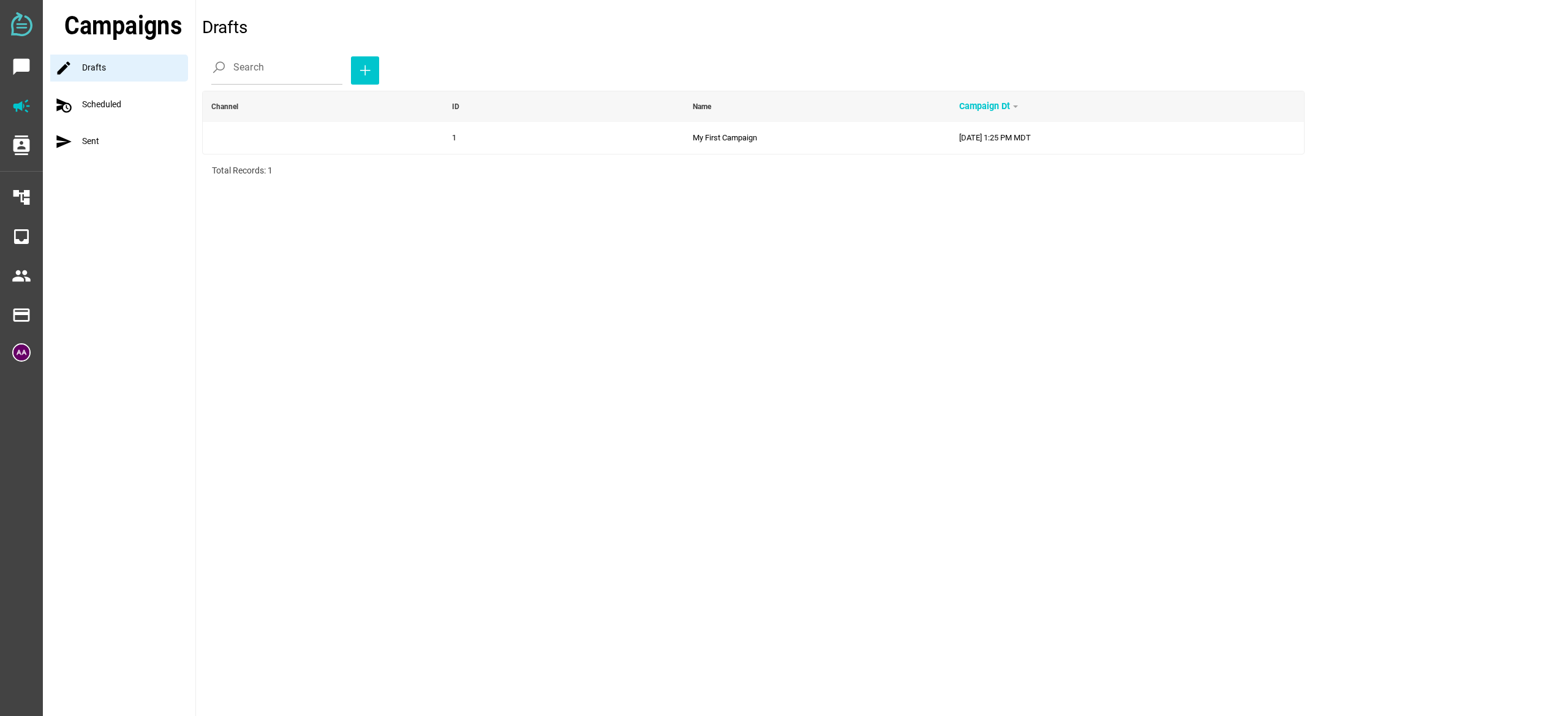
click at [91, 101] on div "schedule_send Scheduled" at bounding box center [123, 104] width 145 height 27
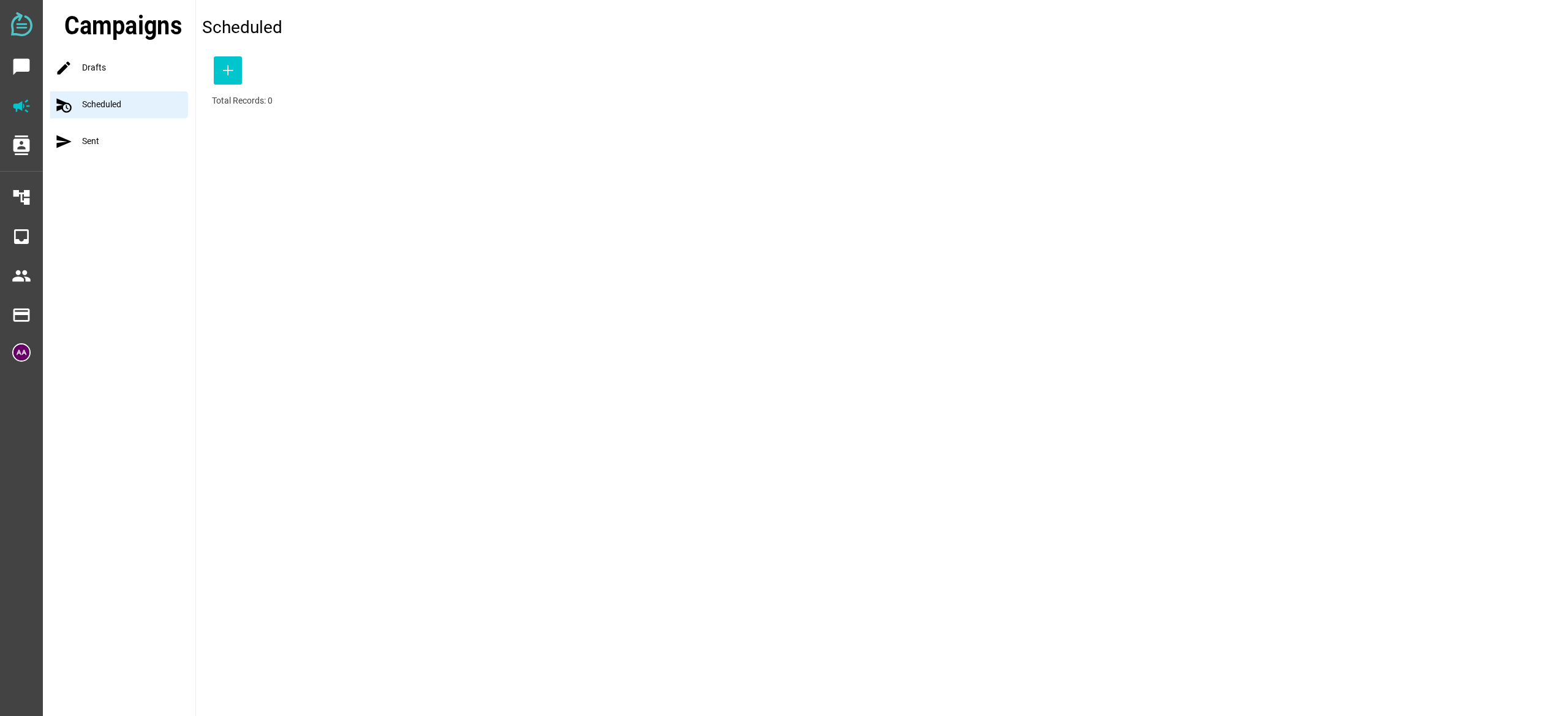
click at [90, 133] on div "send Sent" at bounding box center [123, 142] width 145 height 27
click at [15, 144] on icon "contacts" at bounding box center [22, 145] width 20 height 20
